Goal: Task Accomplishment & Management: Use online tool/utility

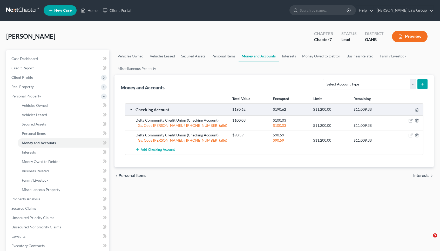
click at [89, 12] on link "Home" at bounding box center [89, 10] width 22 height 9
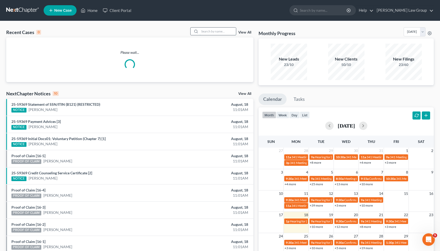
click at [223, 30] on input "search" at bounding box center [218, 32] width 36 height 8
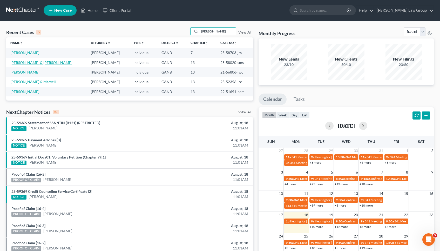
type input "[PERSON_NAME]"
click at [32, 62] on link "[PERSON_NAME] & [PERSON_NAME]" at bounding box center [41, 62] width 62 height 4
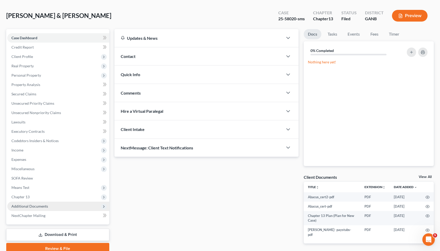
scroll to position [21, 0]
click at [19, 205] on span "Additional Documents" at bounding box center [29, 206] width 37 height 4
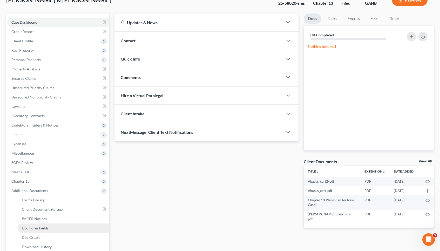
scroll to position [38, 0]
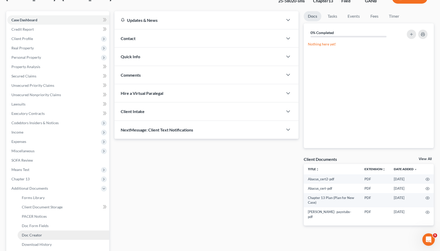
click at [36, 235] on span "Doc Creator" at bounding box center [32, 235] width 20 height 4
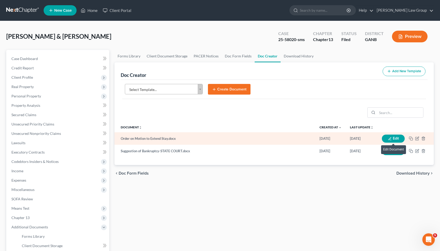
click at [393, 138] on button "Edit" at bounding box center [393, 139] width 23 height 8
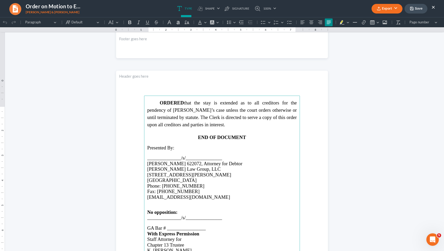
scroll to position [264, 0]
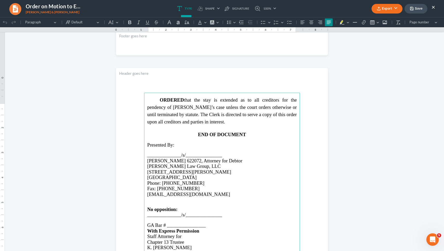
click at [158, 222] on p "Rich Text Editor, page-1-main" at bounding box center [222, 220] width 150 height 5
click at [181, 228] on span "GA Bar # ________________" at bounding box center [176, 224] width 58 height 5
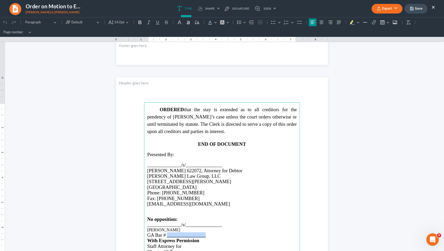
click at [181, 233] on span "GA Bar # ________________" at bounding box center [176, 234] width 58 height 5
drag, startPoint x: 180, startPoint y: 233, endPoint x: 165, endPoint y: 233, distance: 14.6
click at [165, 233] on p "GA Bar # 142399" at bounding box center [222, 234] width 150 height 5
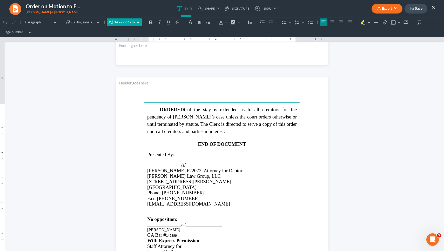
click at [125, 20] on span "14.666667px" at bounding box center [124, 22] width 21 height 5
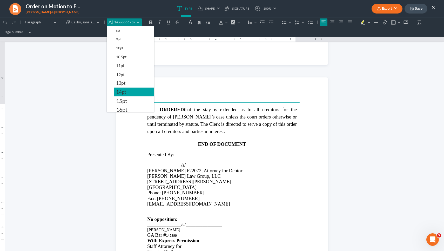
click at [135, 92] on button "14pt" at bounding box center [134, 92] width 41 height 9
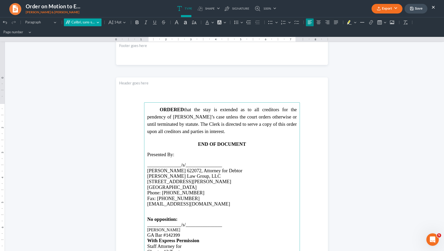
click at [82, 22] on span "Calibri, sans-serif" at bounding box center [83, 22] width 24 height 5
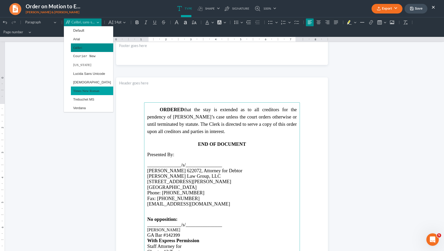
click at [90, 94] on button "Times New Roman" at bounding box center [92, 91] width 42 height 9
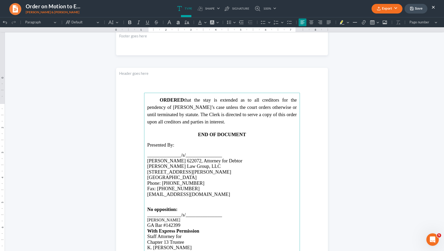
drag, startPoint x: 176, startPoint y: 226, endPoint x: 144, endPoint y: 226, distance: 32.0
click at [144, 226] on main "ORDERED that the stay is extended as to all creditors for the pendency of [PERS…" at bounding box center [222, 205] width 156 height 224
click at [117, 21] on button "Default" at bounding box center [114, 22] width 14 height 8
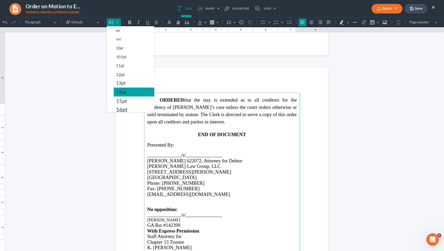
click at [124, 91] on span "14pt" at bounding box center [121, 92] width 10 height 6
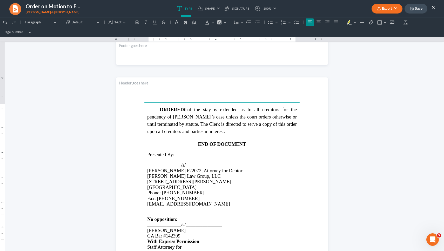
click at [416, 8] on button "Save" at bounding box center [416, 9] width 23 height 10
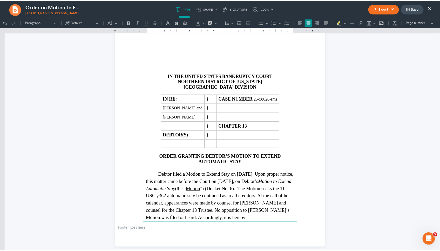
scroll to position [71, 0]
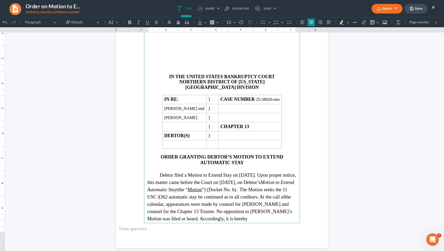
click at [383, 10] on button "Export" at bounding box center [387, 9] width 31 height 10
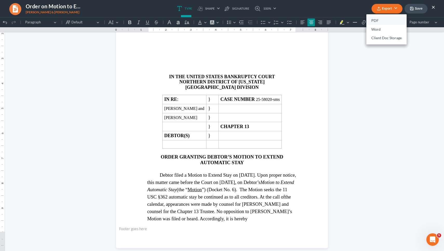
click at [375, 19] on link "PDF" at bounding box center [387, 20] width 40 height 9
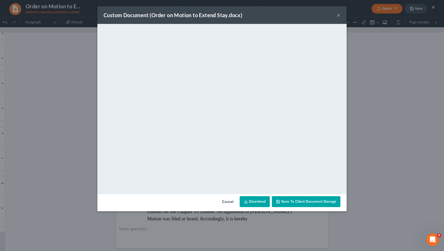
click at [229, 201] on button "Cancel" at bounding box center [228, 202] width 20 height 10
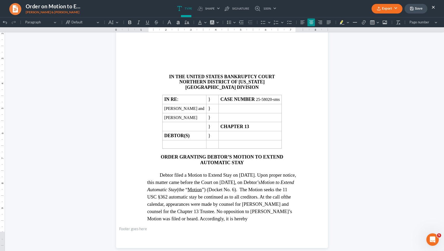
click at [436, 8] on div "Export PDF Word Client Doc Storage Save ×" at bounding box center [404, 8] width 74 height 11
click at [433, 7] on button "×" at bounding box center [434, 7] width 4 height 6
